Goal: Check status: Check status

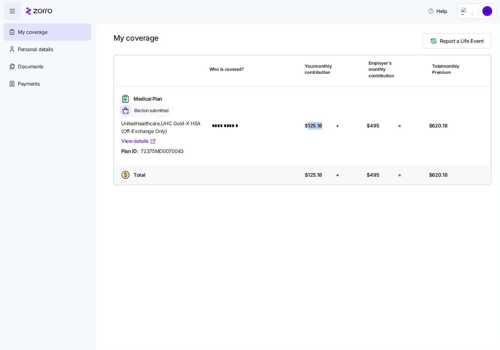
drag, startPoint x: 306, startPoint y: 126, endPoint x: 323, endPoint y: 126, distance: 16.6
click at [323, 126] on div "Your contribution: $125.18" at bounding box center [318, 126] width 26 height 8
click at [321, 125] on div "Your contribution: $125.18" at bounding box center [318, 126] width 26 height 8
